Goal: Transaction & Acquisition: Purchase product/service

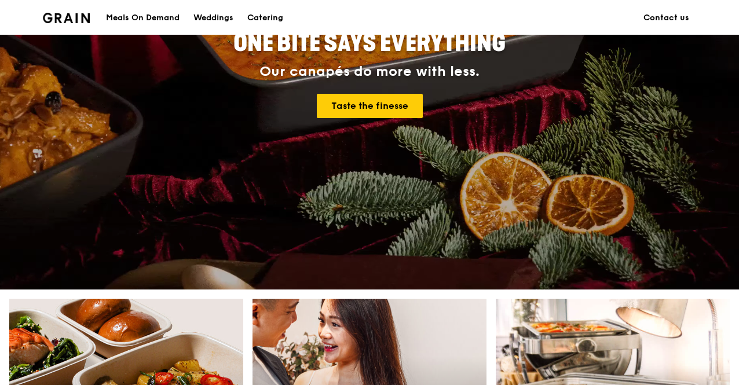
scroll to position [463, 0]
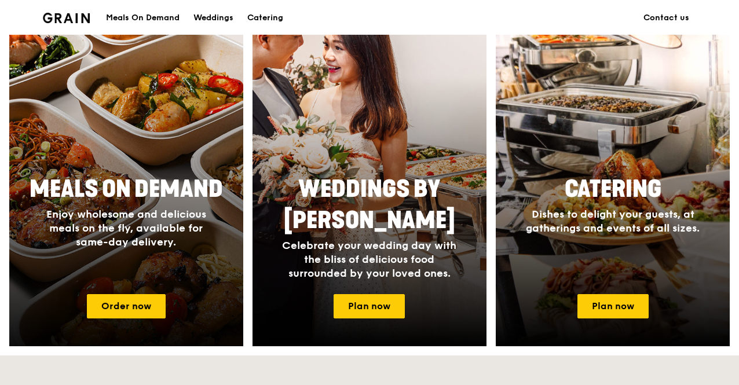
click at [137, 323] on div at bounding box center [126, 177] width 257 height 371
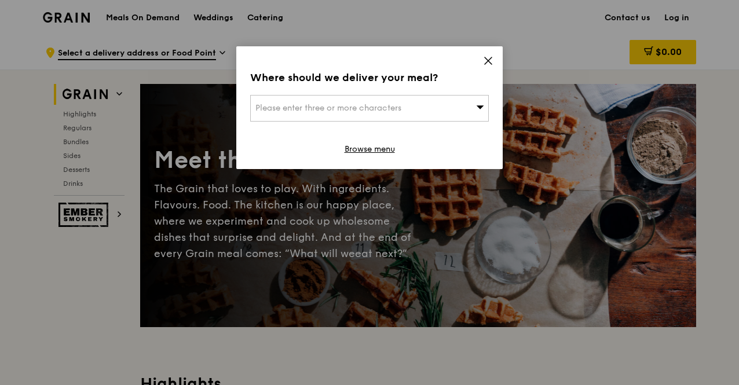
click at [352, 103] on span "Please enter three or more characters" at bounding box center [328, 108] width 146 height 10
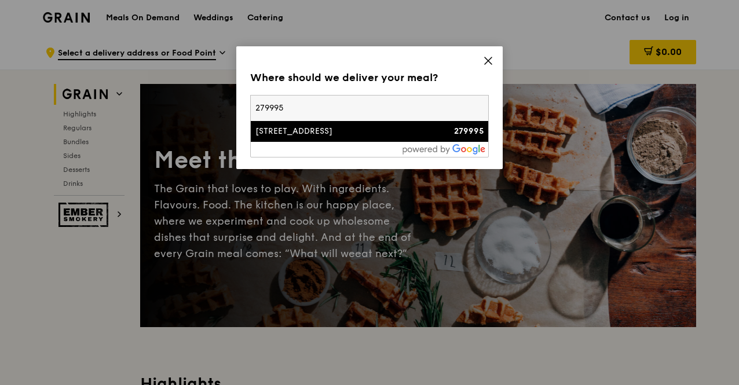
type input "279995"
click at [381, 129] on div "[STREET_ADDRESS]" at bounding box center [340, 132] width 171 height 12
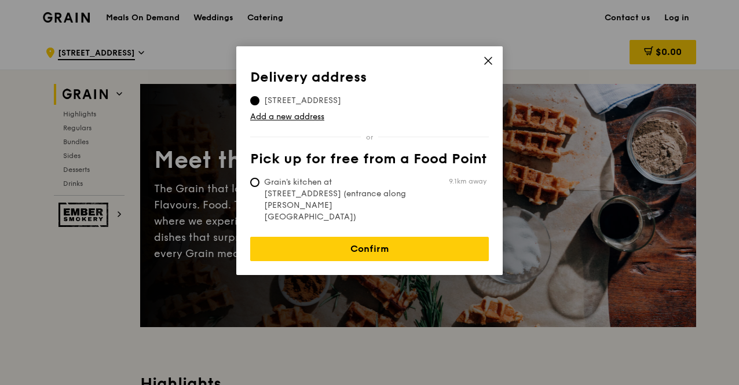
click at [433, 157] on th "Pick up for free from a Food Point" at bounding box center [369, 161] width 239 height 21
click at [486, 60] on icon at bounding box center [488, 60] width 7 height 7
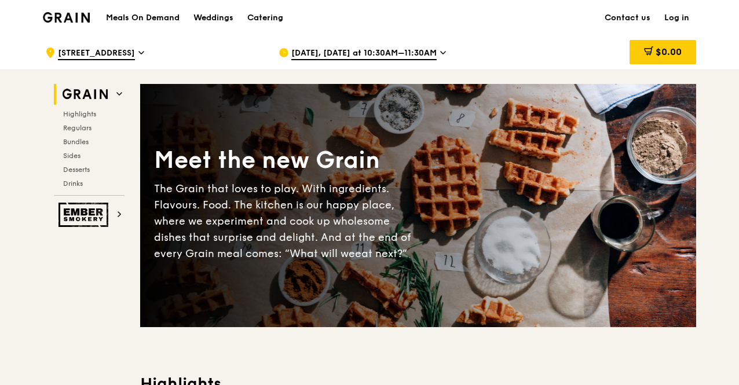
click at [59, 49] on span "[STREET_ADDRESS]" at bounding box center [96, 53] width 77 height 13
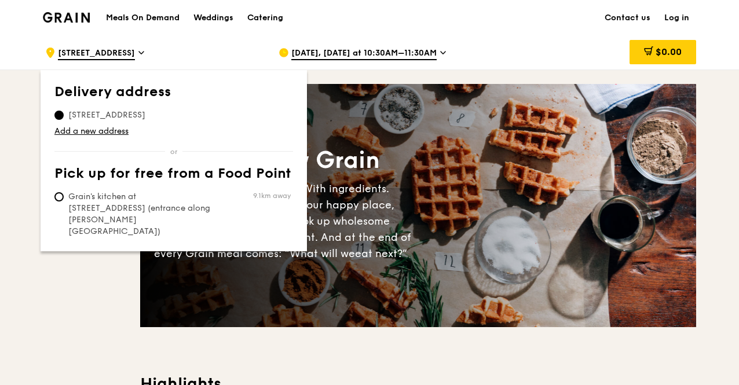
click at [130, 111] on span "[STREET_ADDRESS]" at bounding box center [106, 115] width 105 height 12
click at [64, 111] on input "[STREET_ADDRESS]" at bounding box center [58, 115] width 9 height 9
click at [401, 53] on span "[DATE], [DATE] at 10:30AM–11:30AM" at bounding box center [363, 53] width 145 height 13
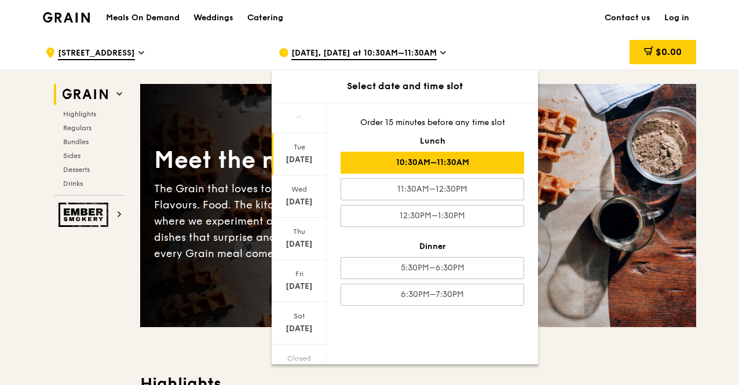
click at [502, 35] on div "[DATE], [DATE] at 10:30AM–11:30AM Select date and time slot [DATE] [DATE] [DATE…" at bounding box center [385, 52] width 233 height 35
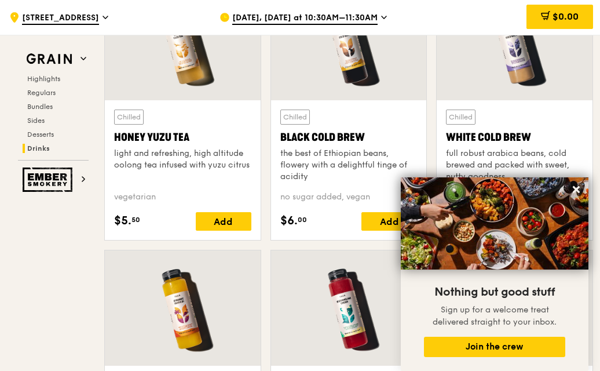
scroll to position [4085, 0]
